Goal: Navigation & Orientation: Find specific page/section

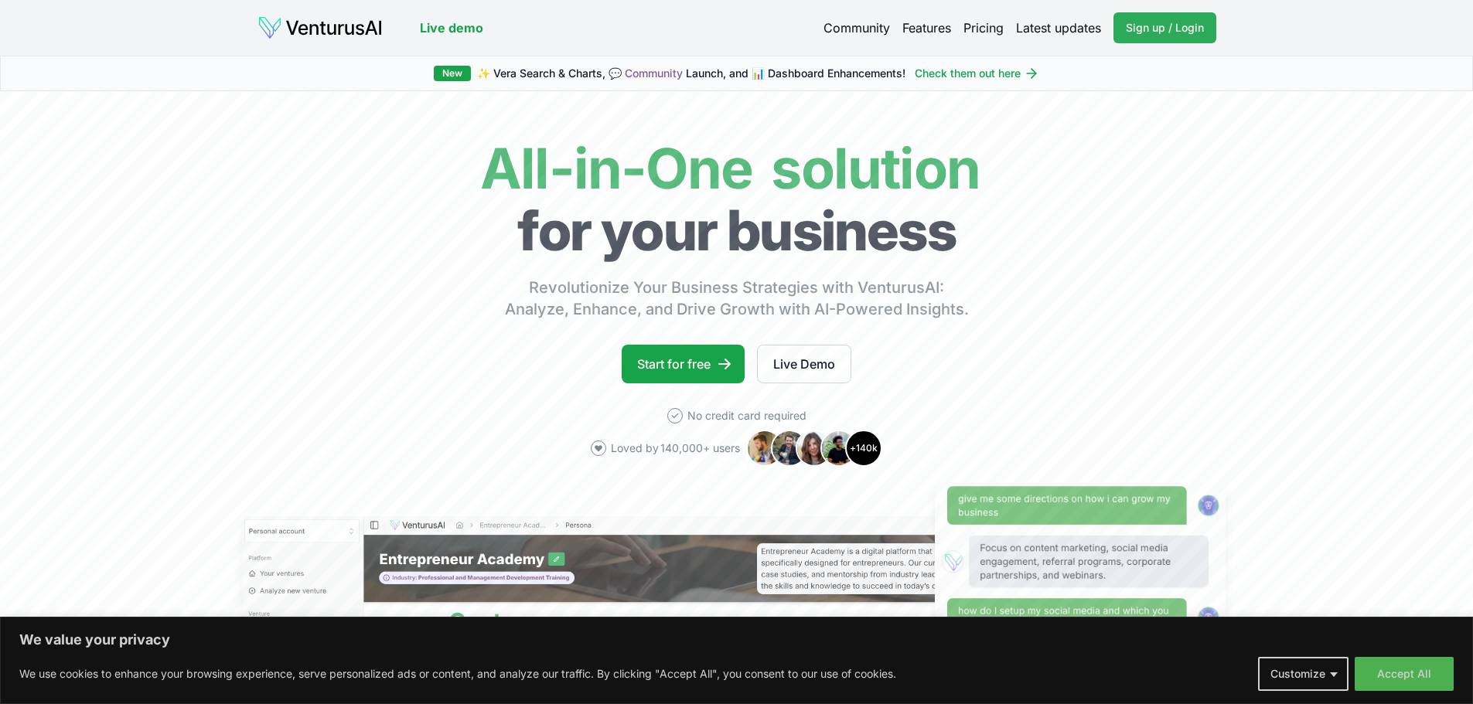
click at [1196, 22] on span "Sign up / Login" at bounding box center [1164, 27] width 78 height 15
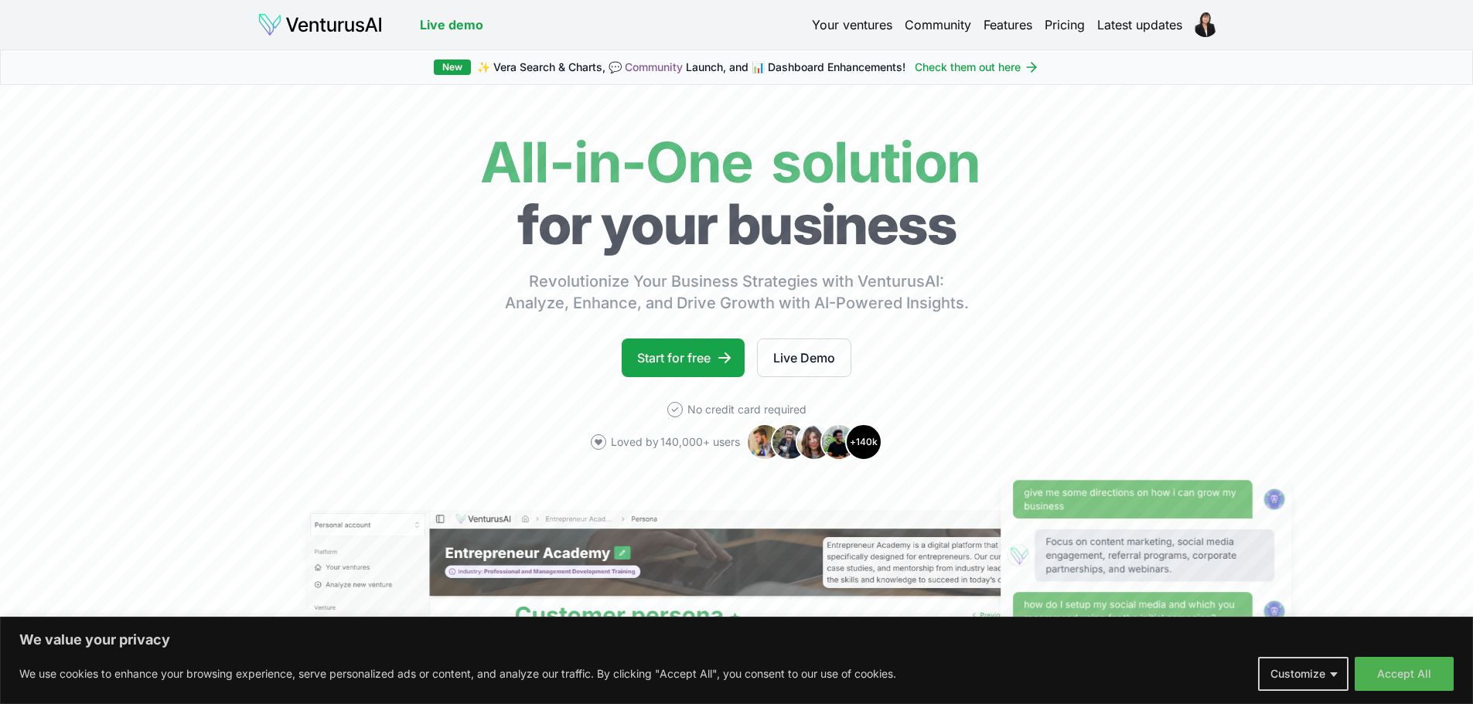
click at [1057, 23] on link "Pricing" at bounding box center [1064, 24] width 40 height 19
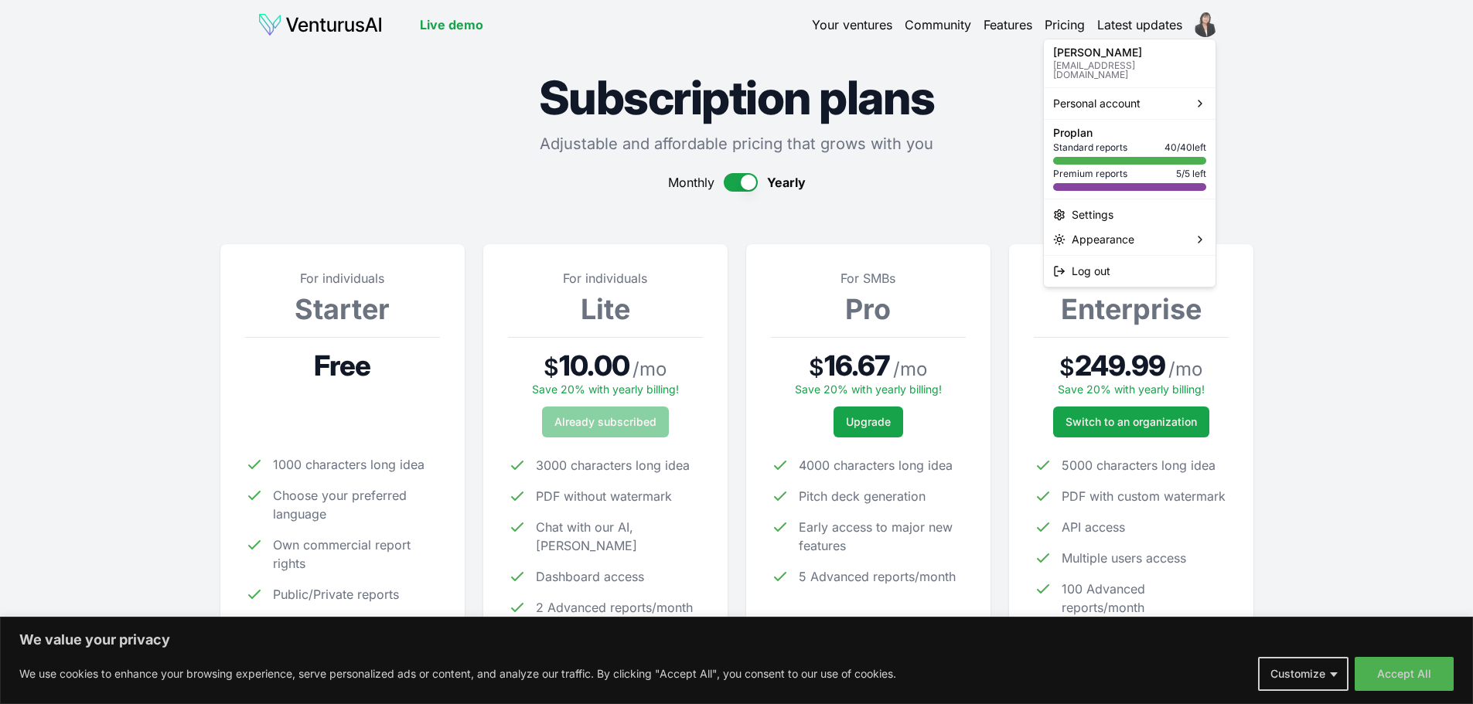
click at [1204, 23] on html "We value your privacy We use cookies to enhance your browsing experience, serve…" at bounding box center [736, 352] width 1473 height 704
click at [414, 165] on html "We value your privacy We use cookies to enhance your browsing experience, serve…" at bounding box center [736, 352] width 1473 height 704
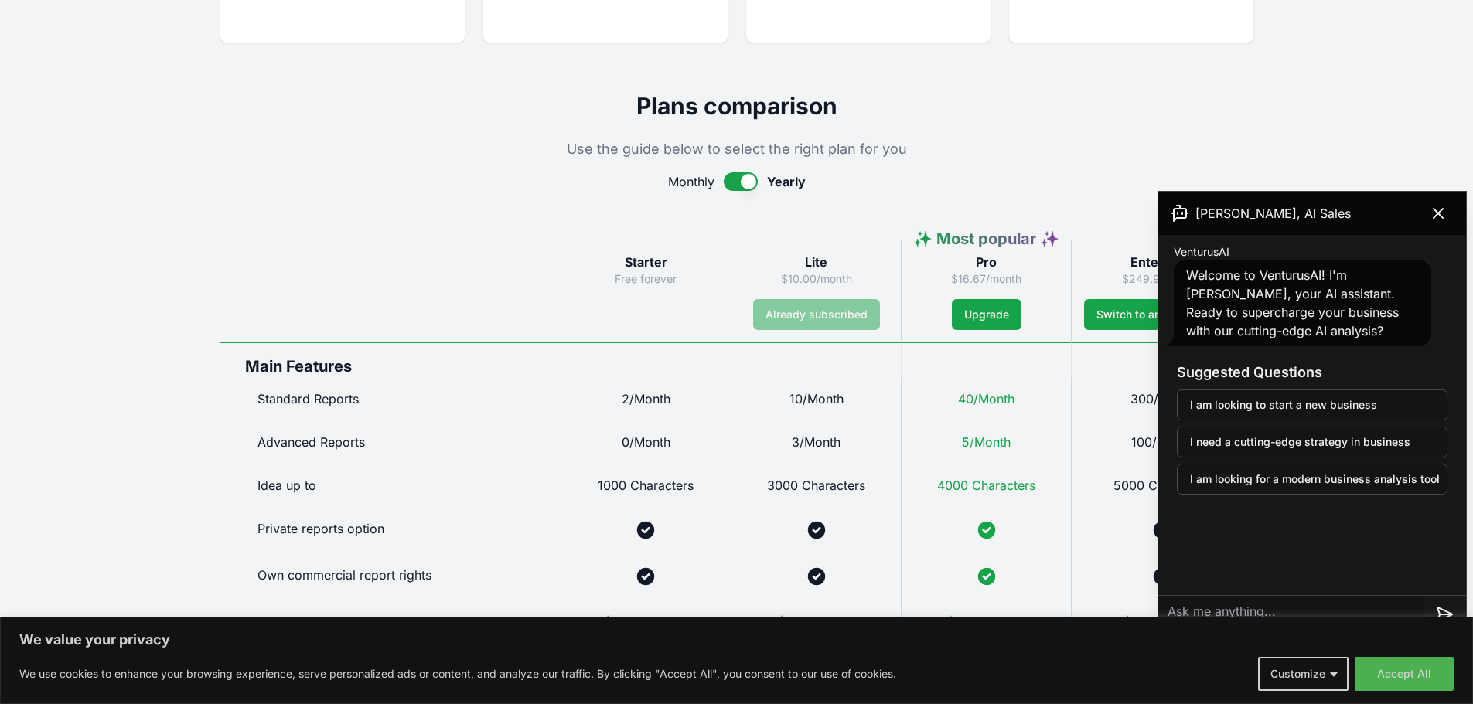
scroll to position [618, 0]
click at [1435, 213] on icon at bounding box center [1437, 213] width 19 height 19
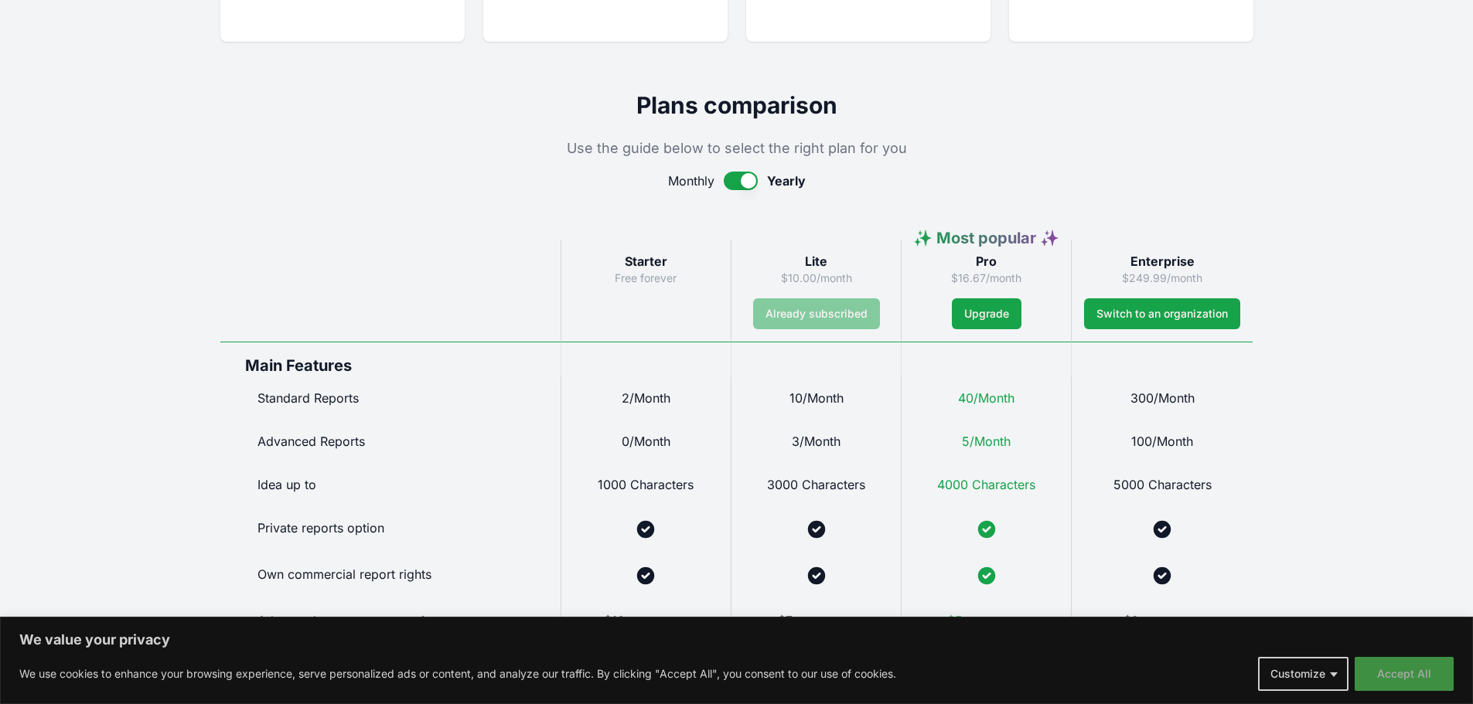
click at [1401, 671] on button "Accept All" at bounding box center [1403, 674] width 99 height 34
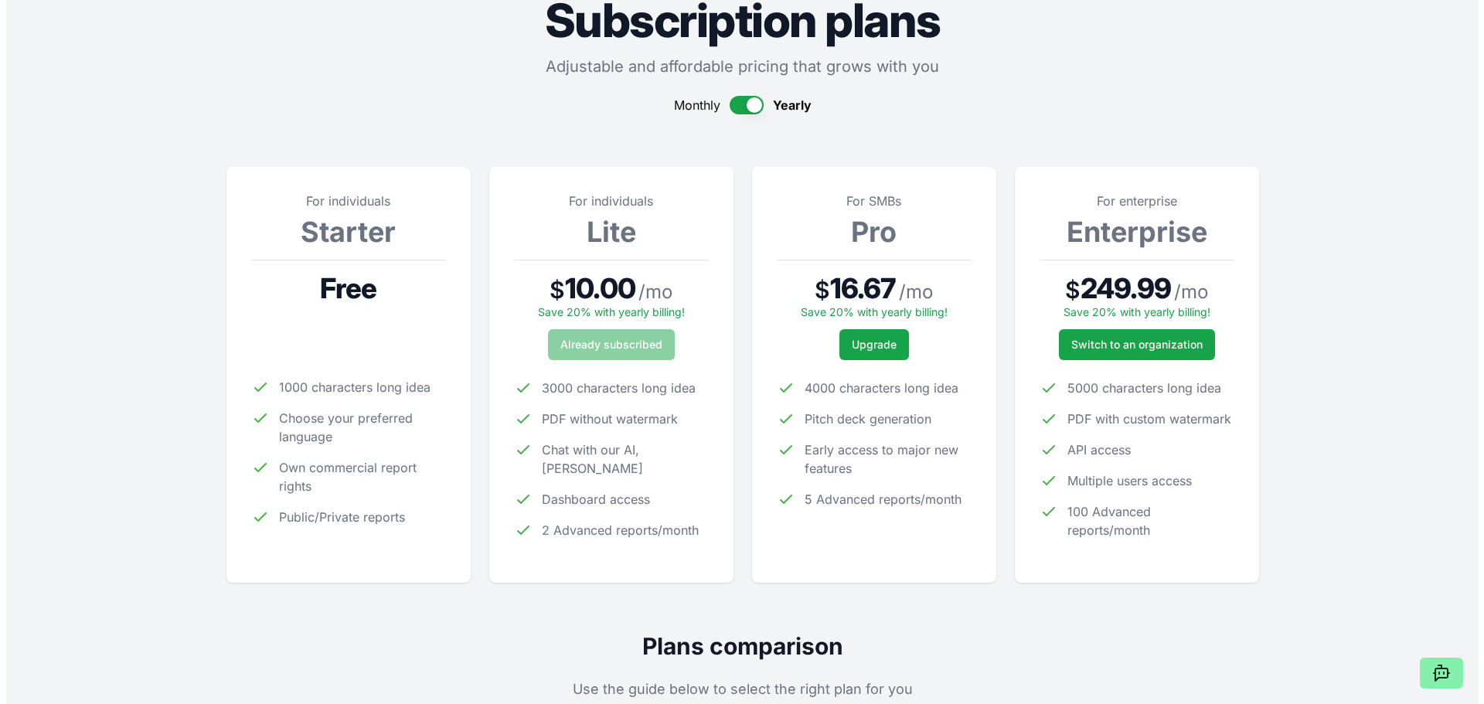
scroll to position [0, 0]
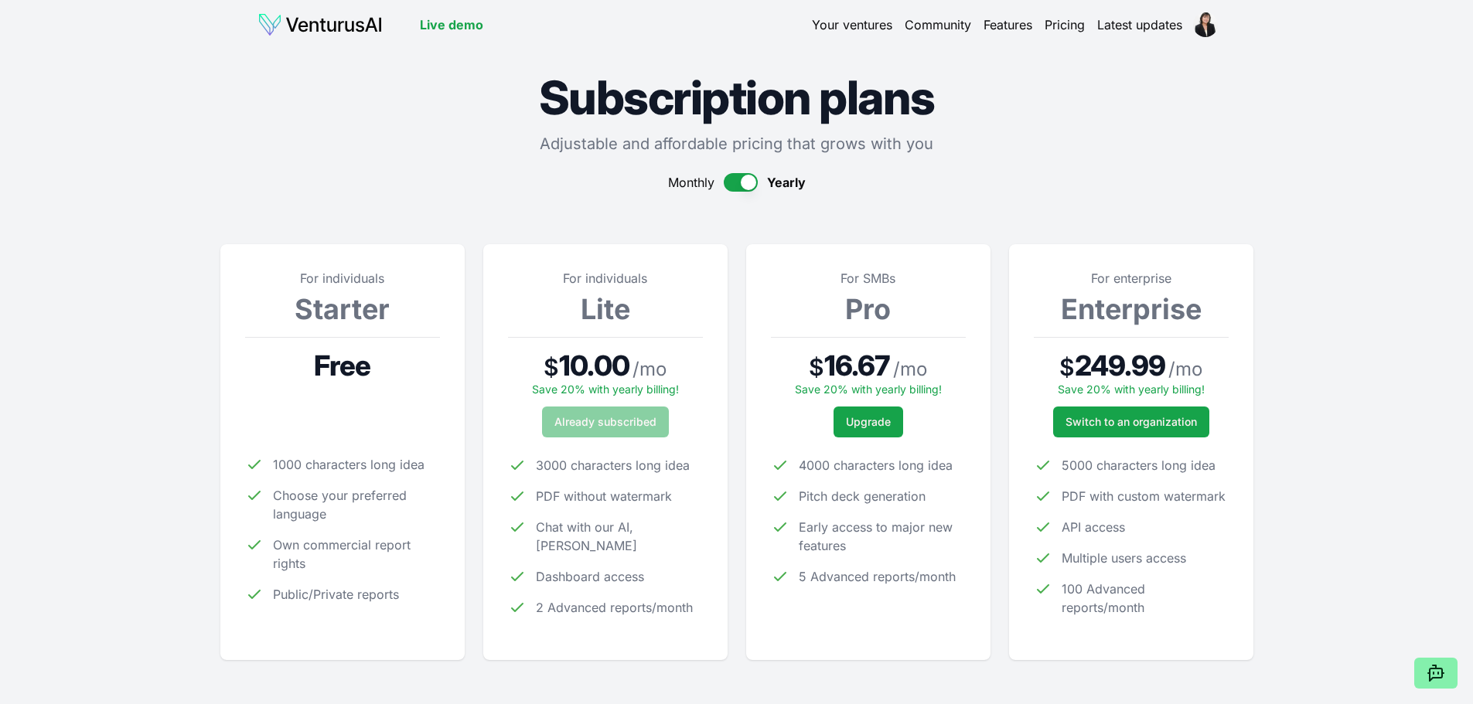
click at [845, 20] on link "Your ventures" at bounding box center [852, 24] width 80 height 19
